Goal: Information Seeking & Learning: Get advice/opinions

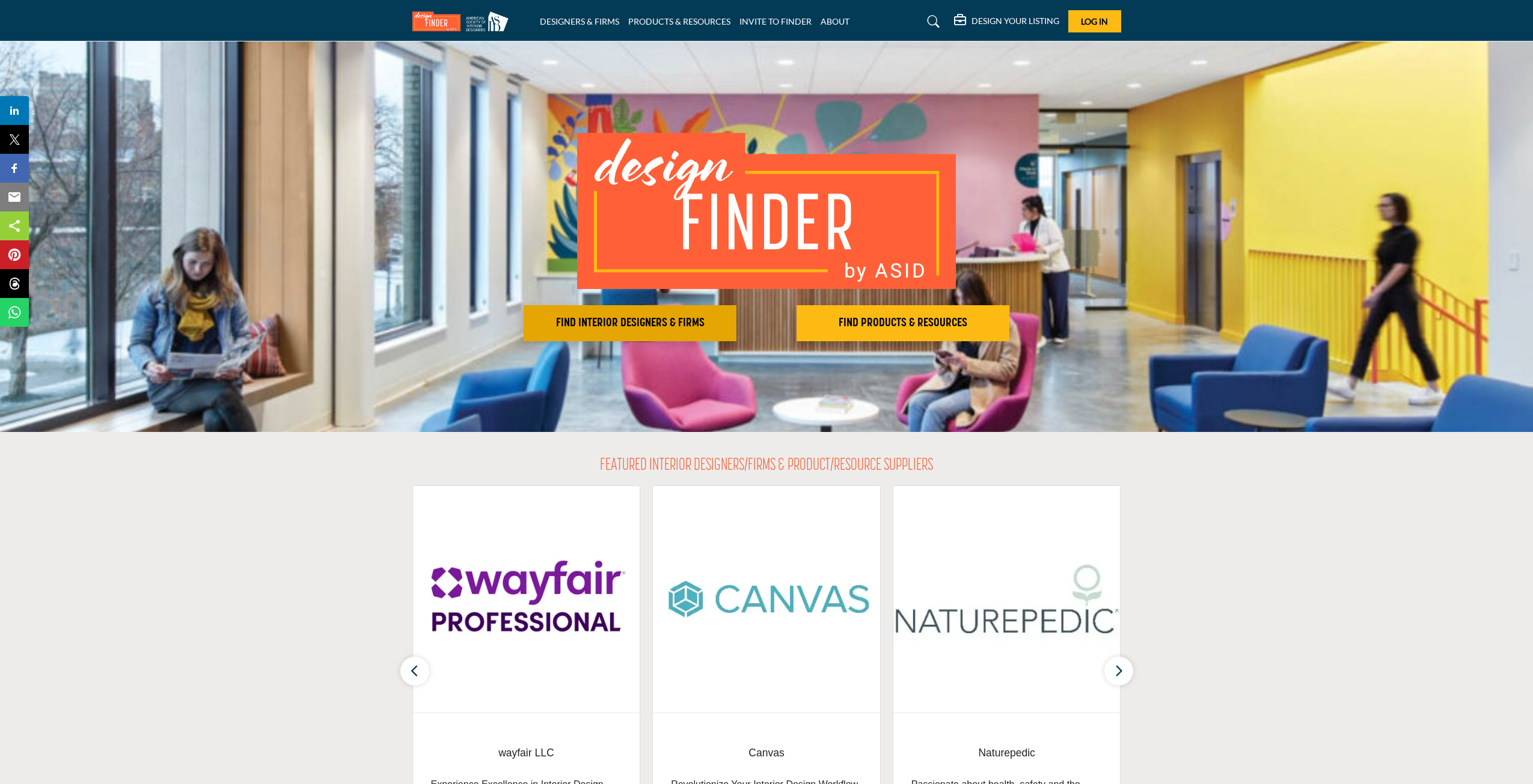
click at [631, 323] on h2 "FIND INTERIOR DESIGNERS & FIRMS" at bounding box center [630, 323] width 206 height 14
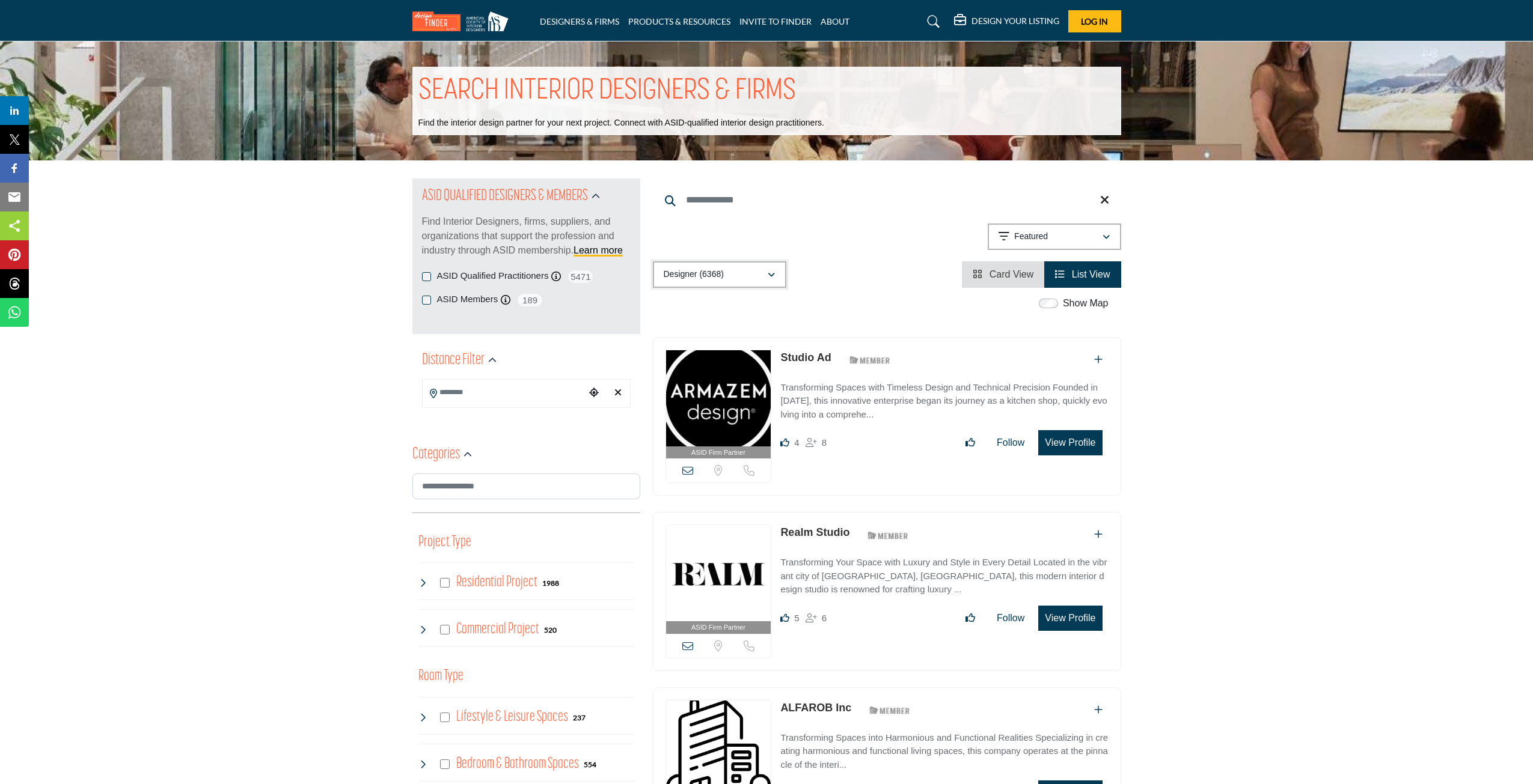
click at [776, 275] on button "Designer (6368)" at bounding box center [719, 275] width 134 height 27
click at [832, 274] on div "Designer (6368) All (6638) Designer (6368) Products (3) Projects (270)" at bounding box center [886, 275] width 468 height 27
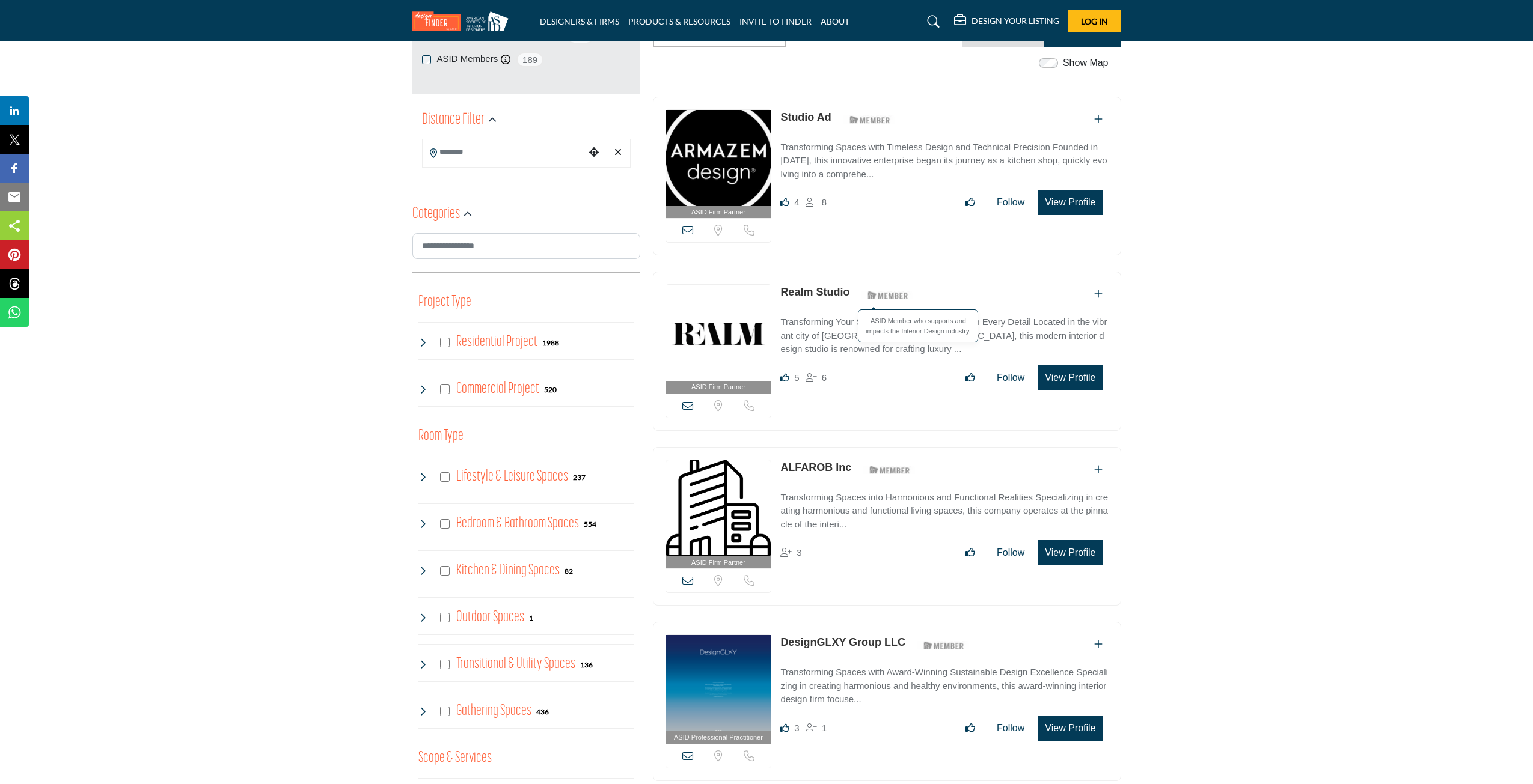
scroll to position [120, 0]
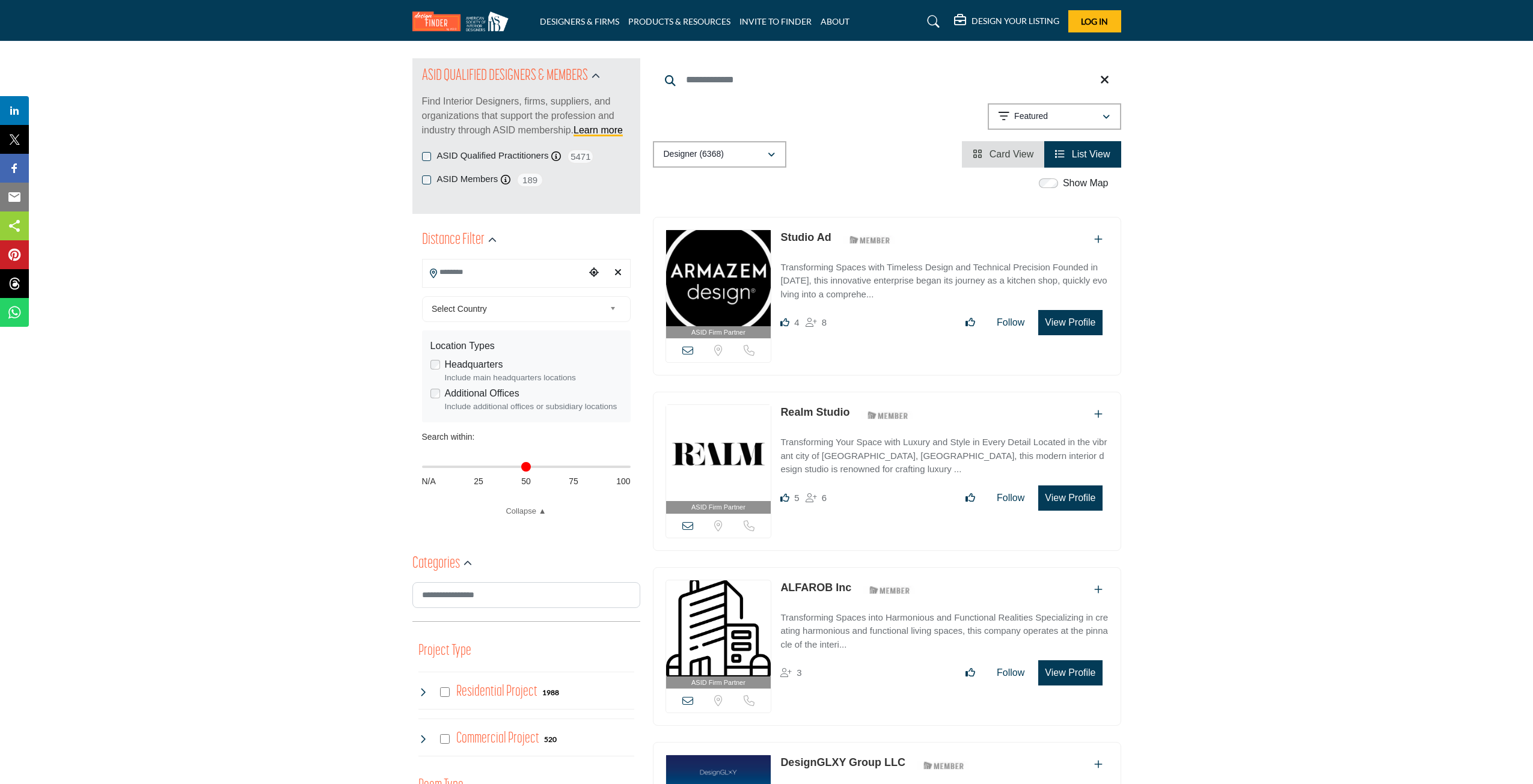
click at [510, 276] on input "Search Location" at bounding box center [504, 272] width 162 height 23
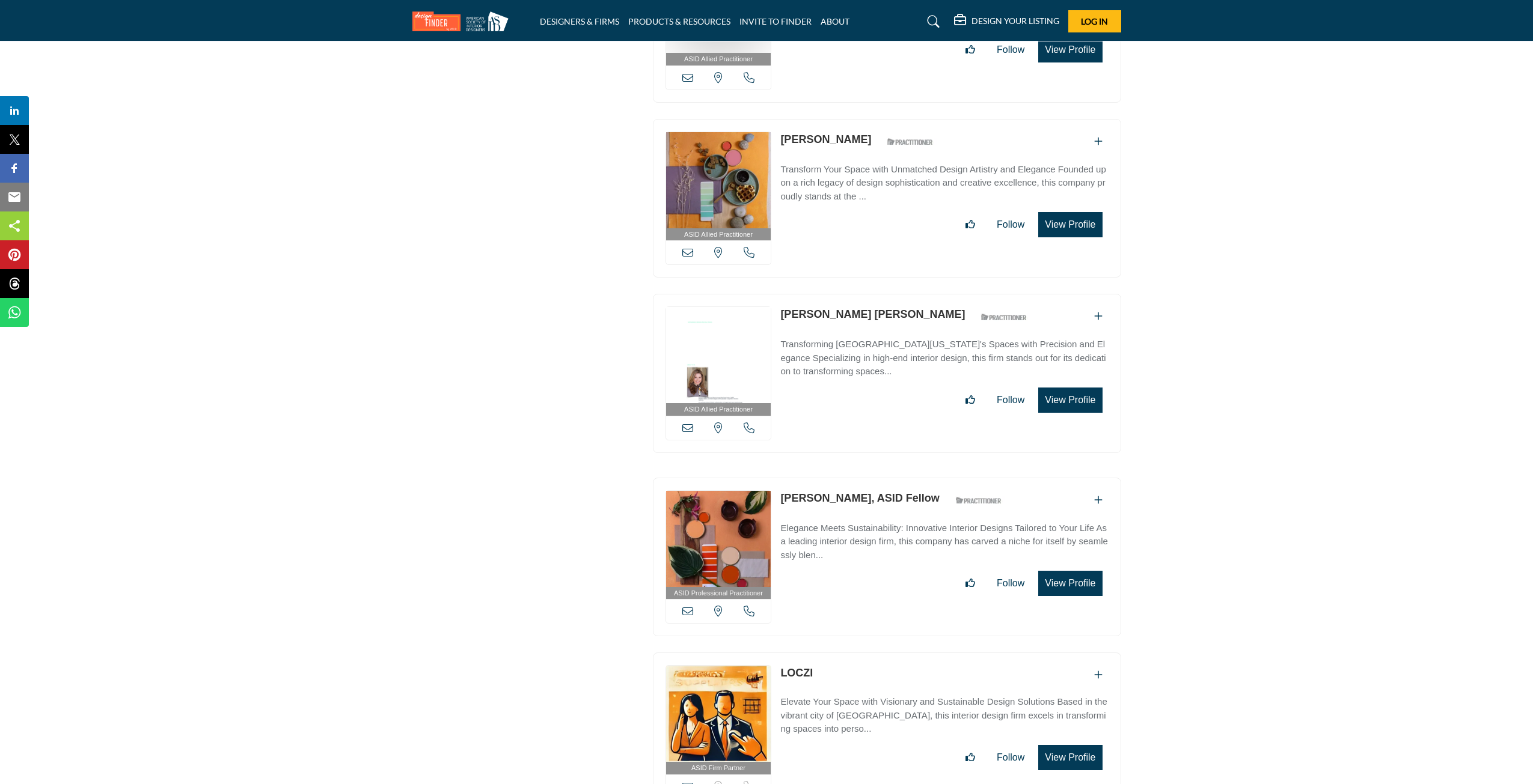
scroll to position [3485, 0]
click at [733, 364] on img at bounding box center [718, 355] width 105 height 96
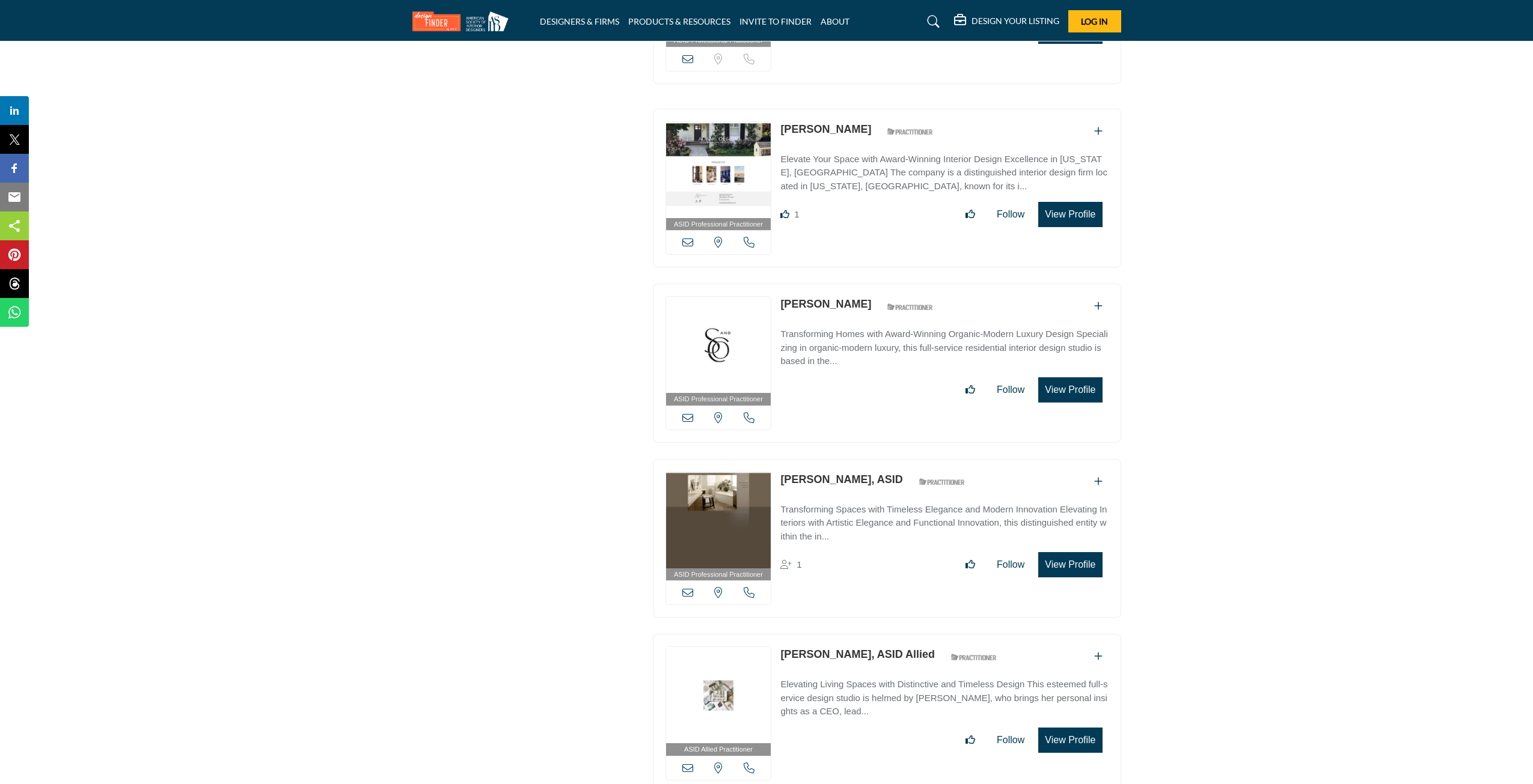
scroll to position [29384, 0]
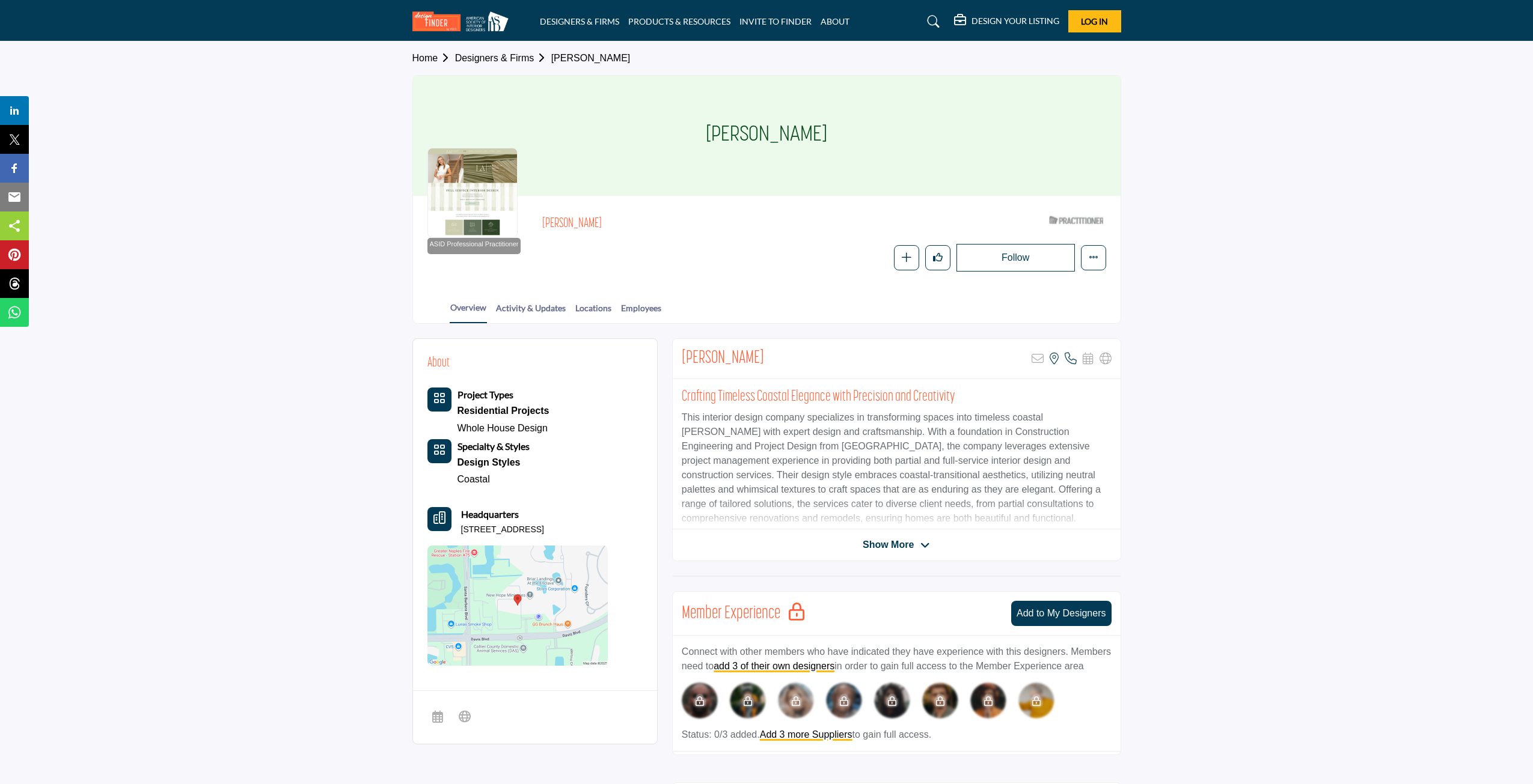
click at [919, 538] on span "Show More" at bounding box center [896, 545] width 67 height 14
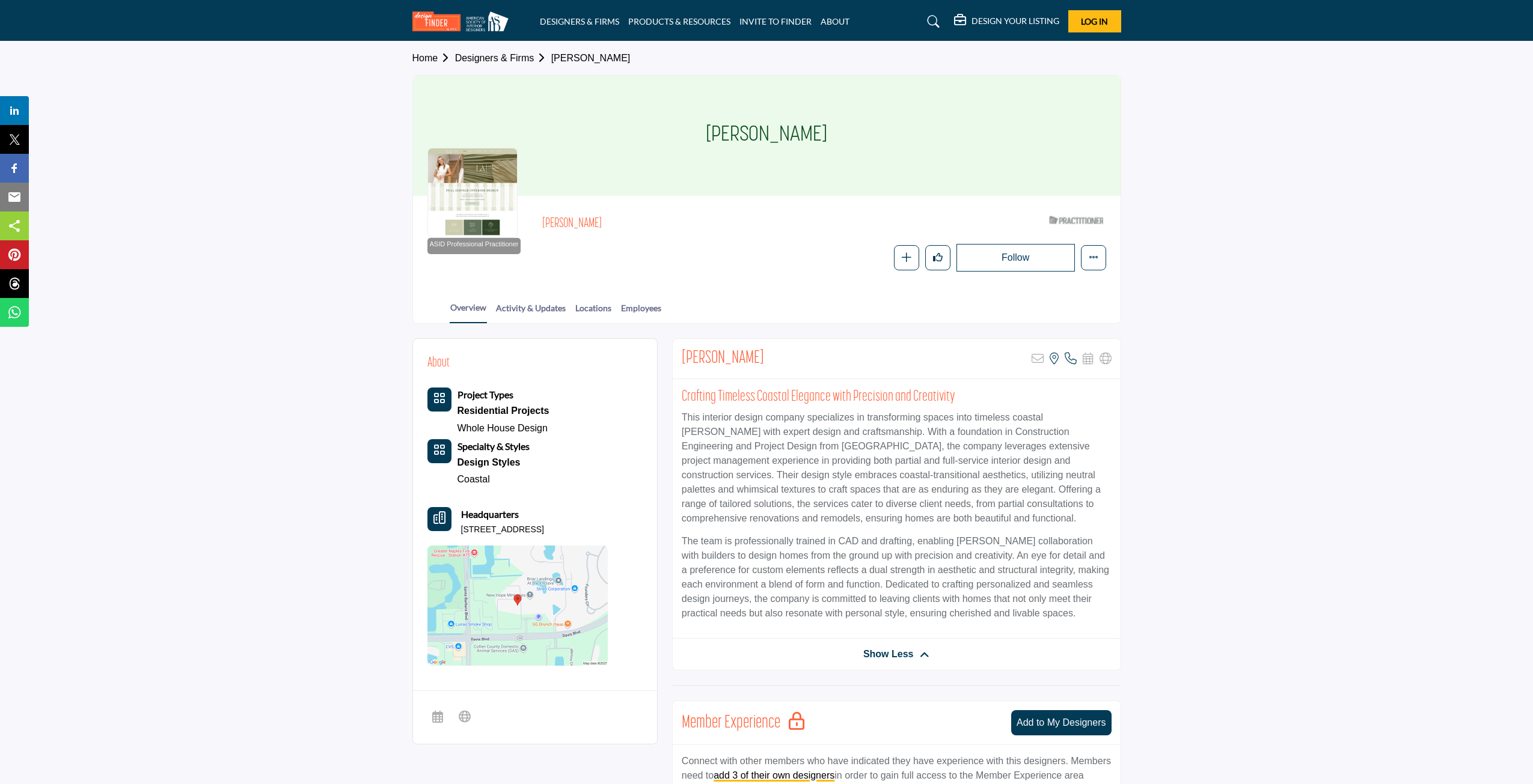
click at [471, 208] on div at bounding box center [473, 193] width 90 height 90
